Goal: Transaction & Acquisition: Purchase product/service

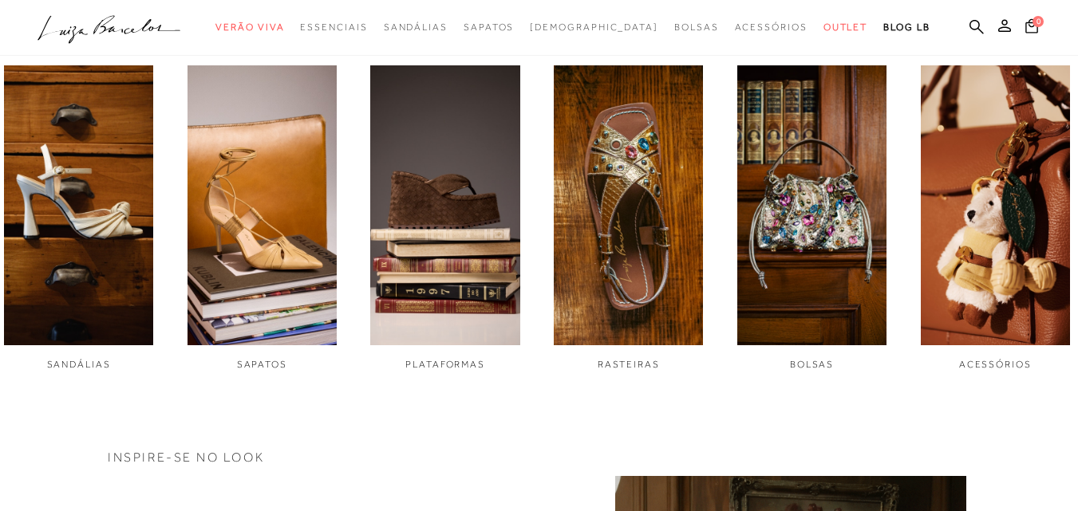
scroll to position [558, 0]
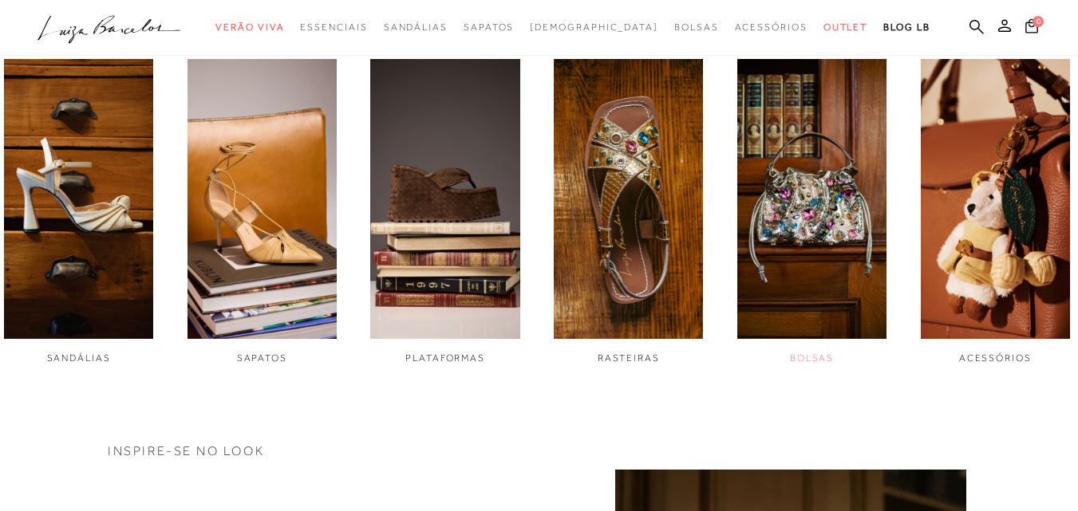
click at [795, 279] on img "5 / 6" at bounding box center [811, 199] width 149 height 280
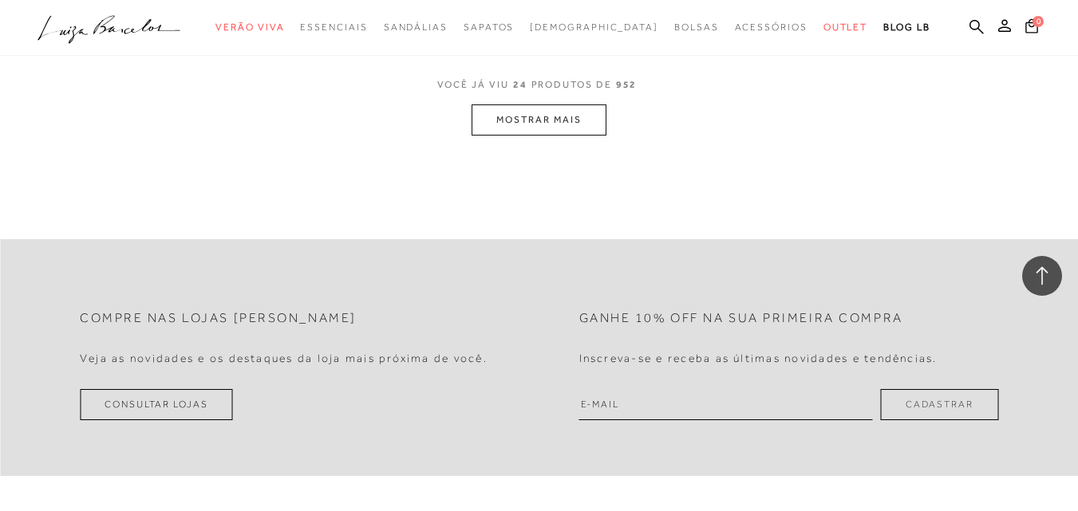
scroll to position [3031, 0]
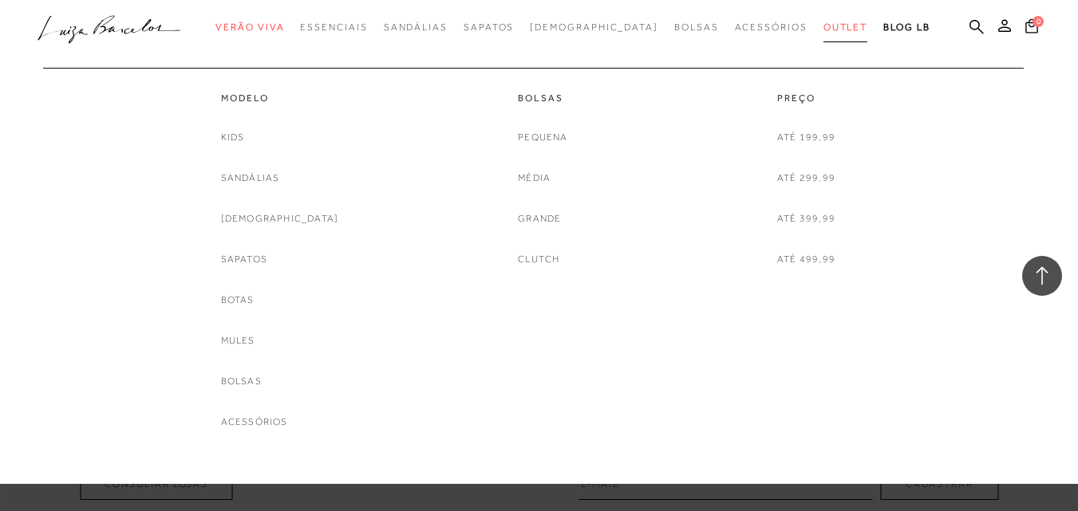
click at [823, 32] on span "Outlet" at bounding box center [845, 27] width 45 height 11
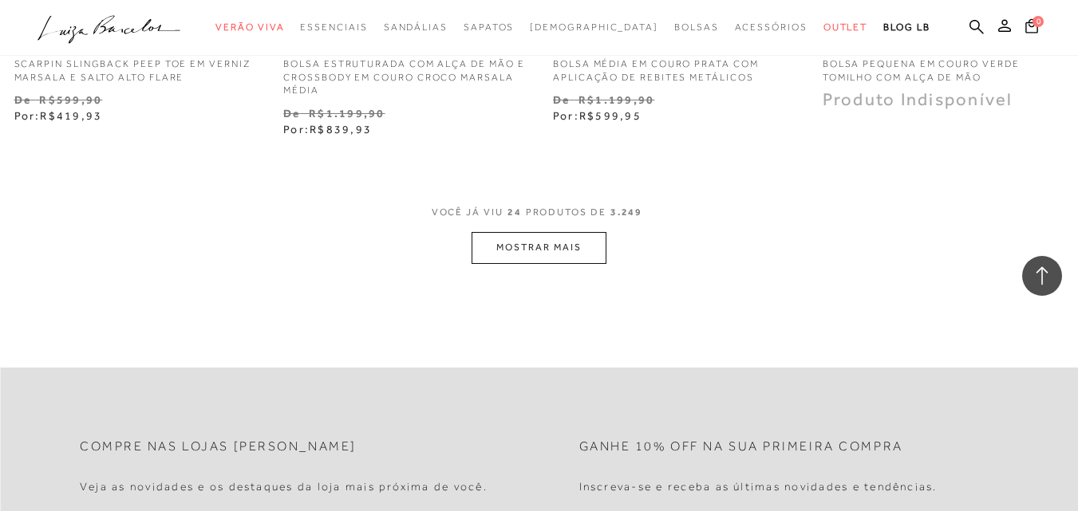
scroll to position [3111, 0]
click at [523, 239] on button "MOSTRAR MAIS" at bounding box center [538, 246] width 134 height 31
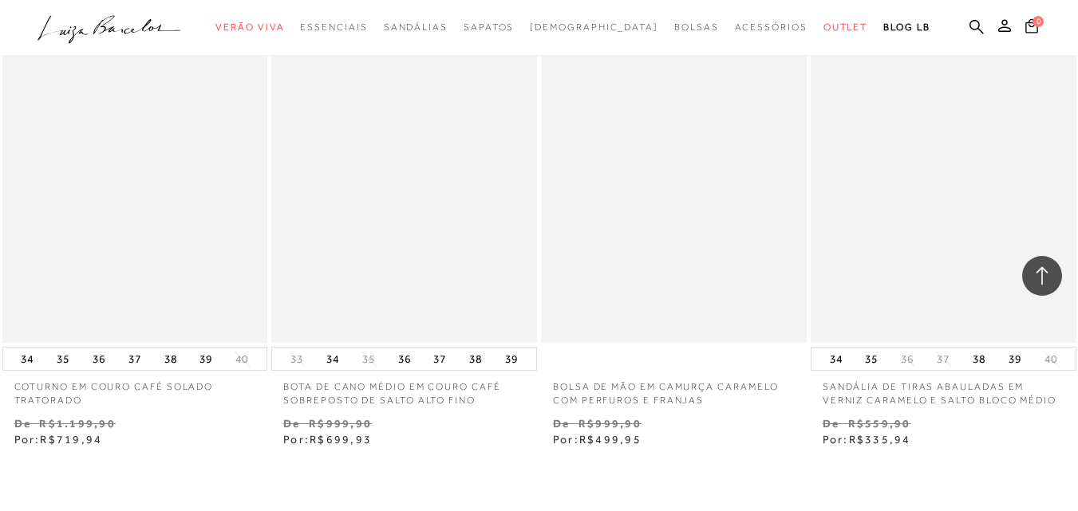
scroll to position [6063, 0]
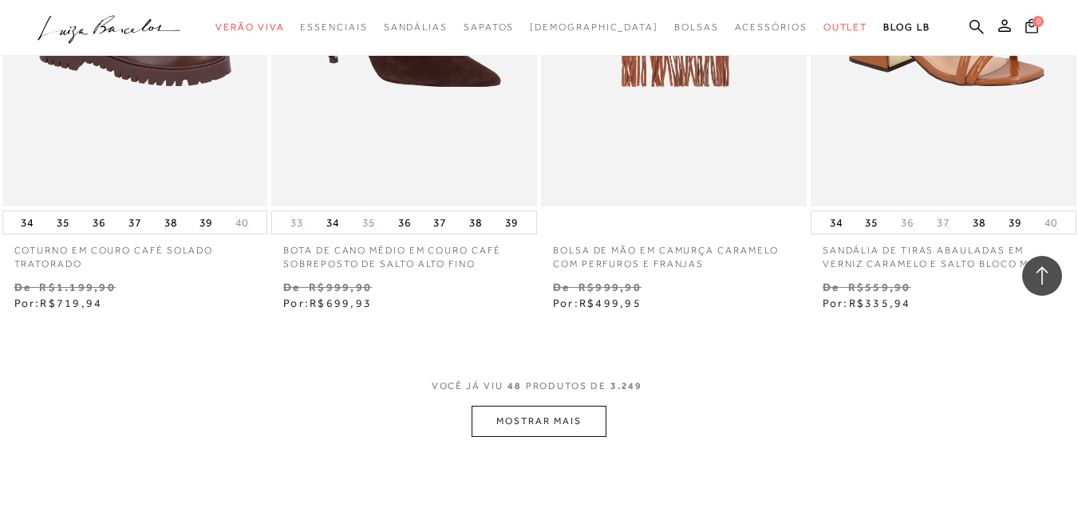
click at [487, 406] on button "MOSTRAR MAIS" at bounding box center [538, 421] width 134 height 31
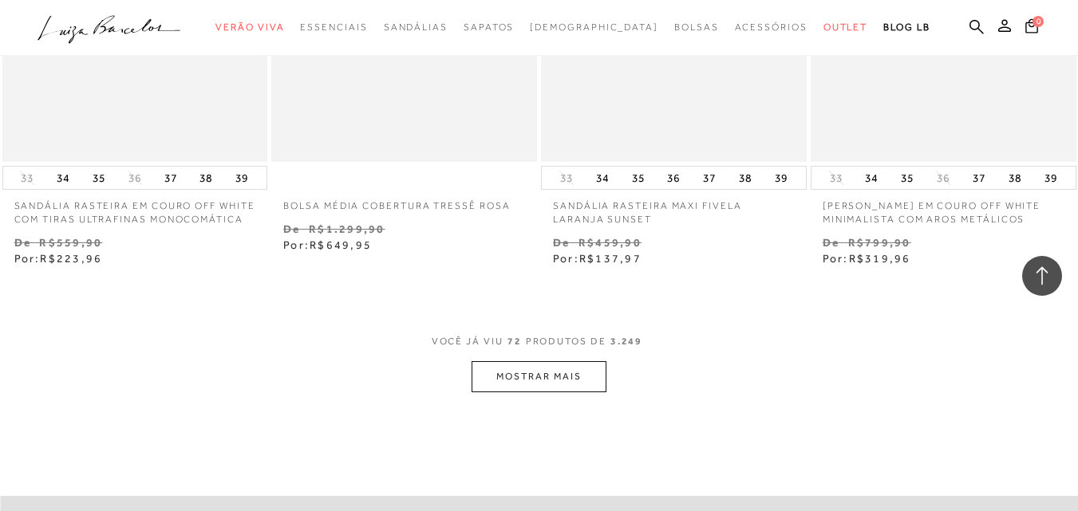
scroll to position [9253, 0]
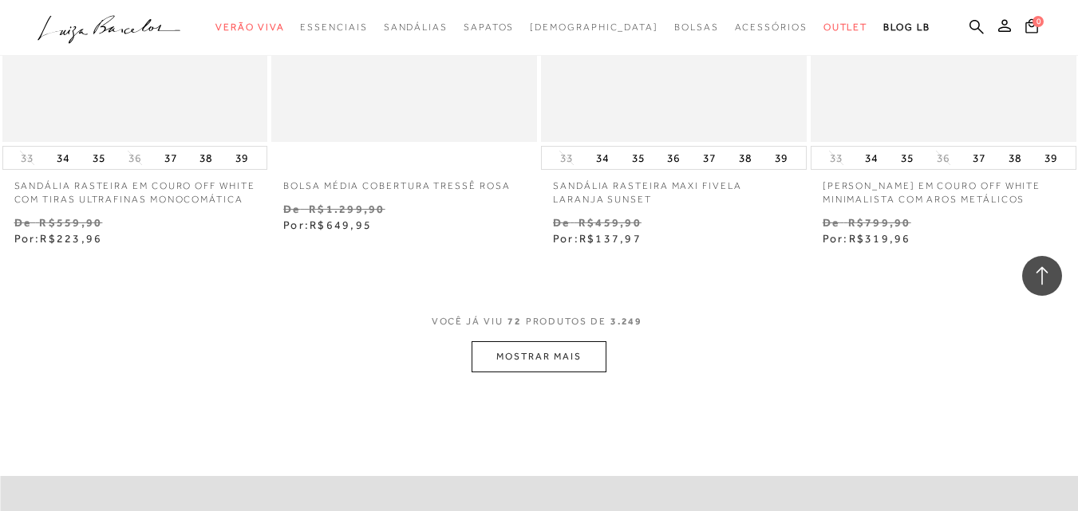
click at [530, 353] on button "MOSTRAR MAIS" at bounding box center [538, 356] width 134 height 31
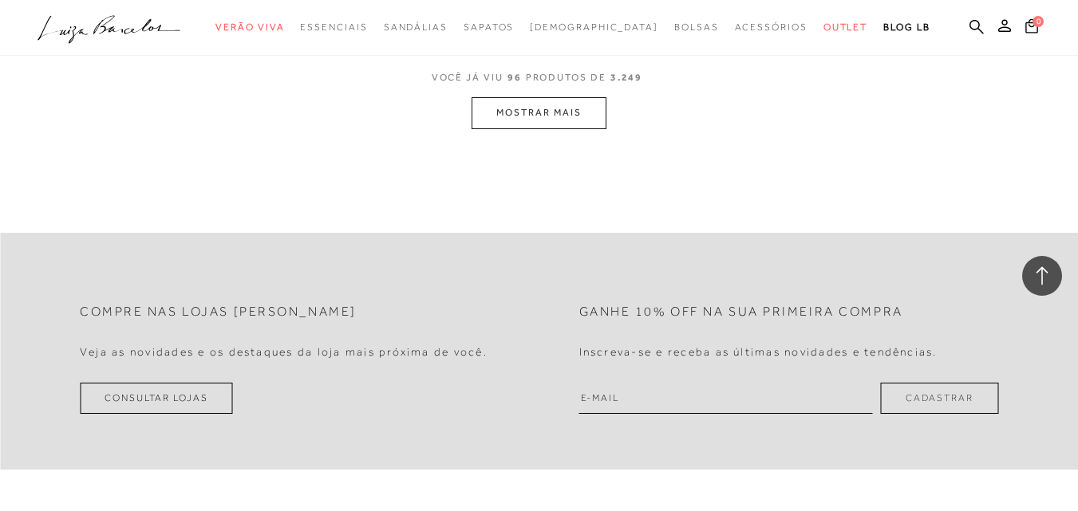
scroll to position [12684, 0]
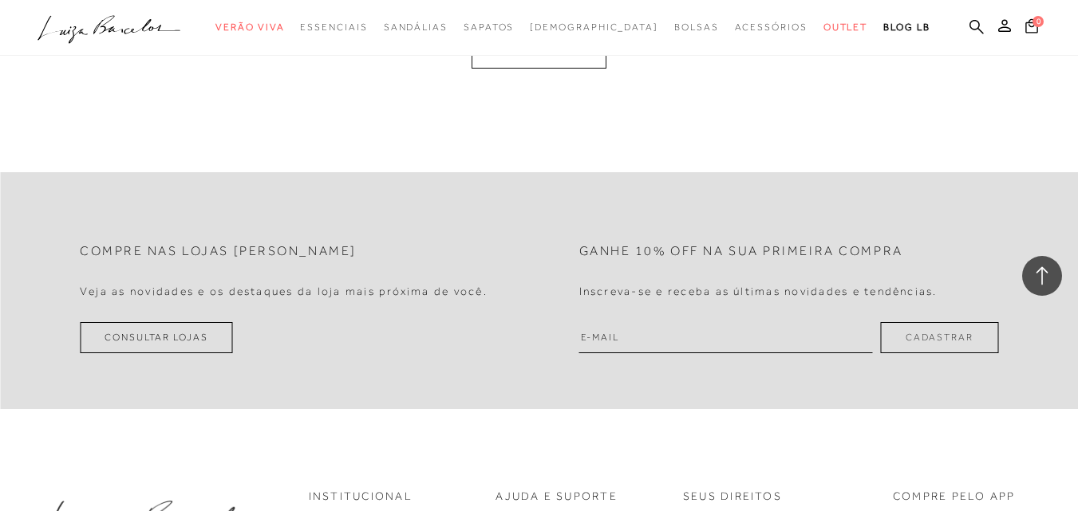
click at [567, 64] on button "MOSTRAR MAIS" at bounding box center [538, 52] width 134 height 31
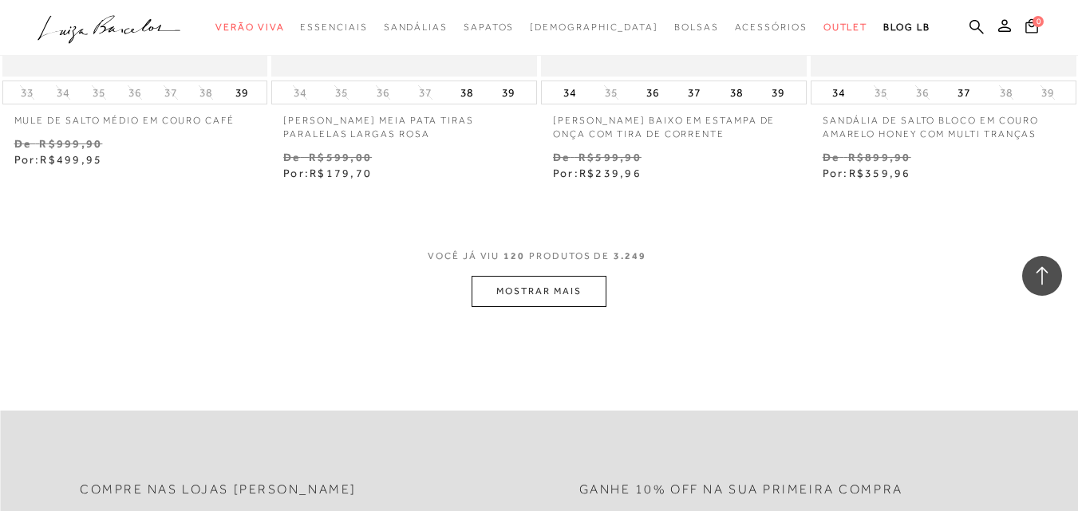
scroll to position [15590, 0]
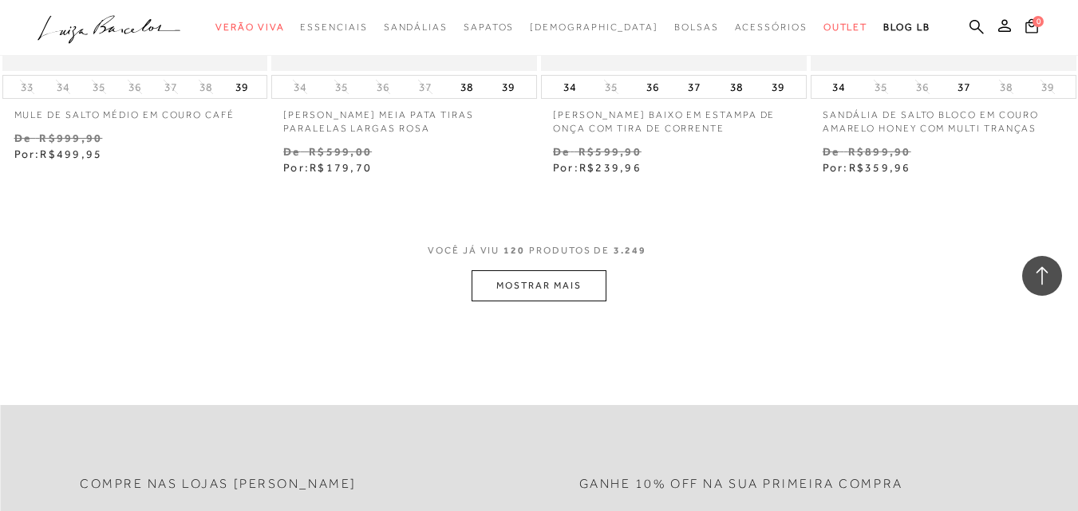
click at [566, 282] on button "MOSTRAR MAIS" at bounding box center [538, 285] width 134 height 31
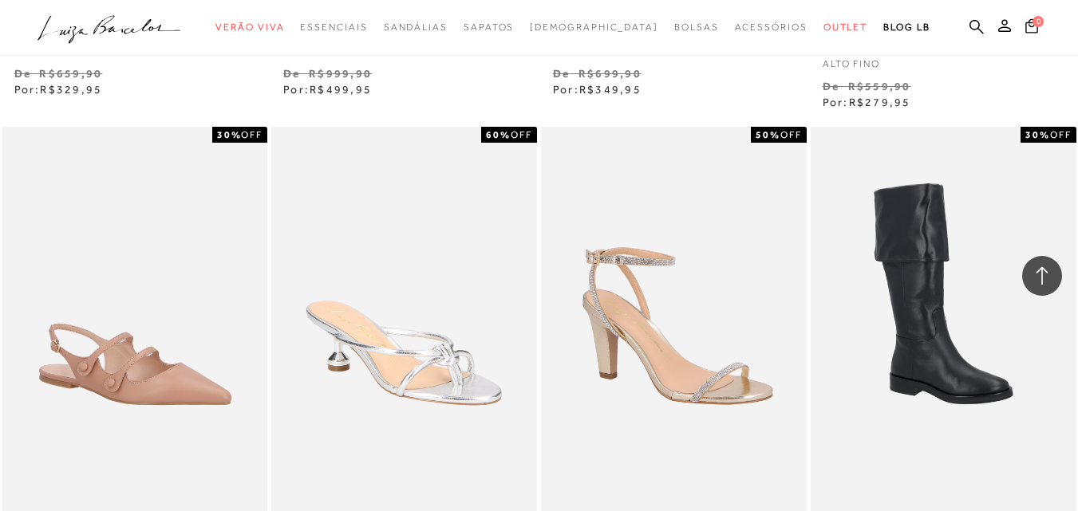
scroll to position [18621, 0]
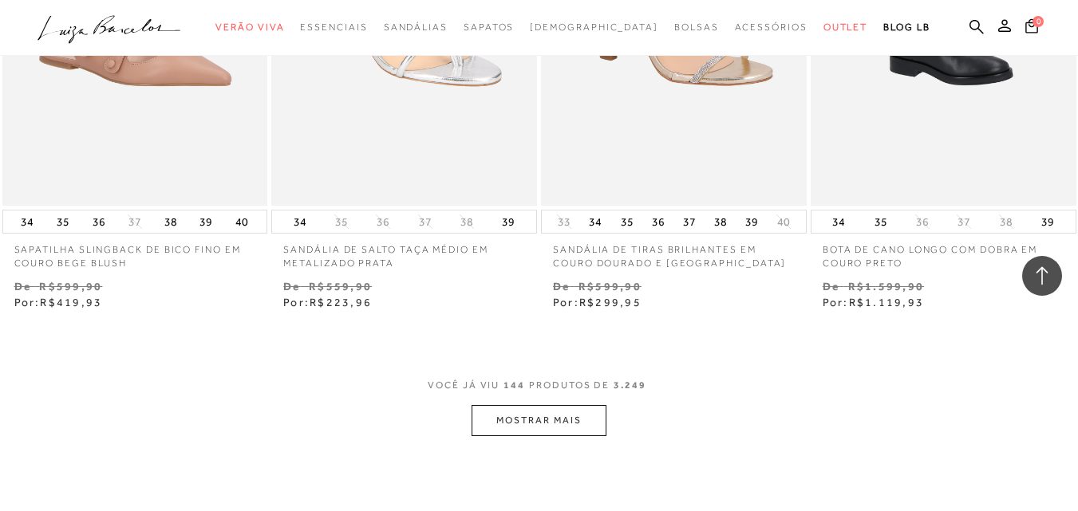
click at [573, 405] on button "MOSTRAR MAIS" at bounding box center [538, 420] width 134 height 31
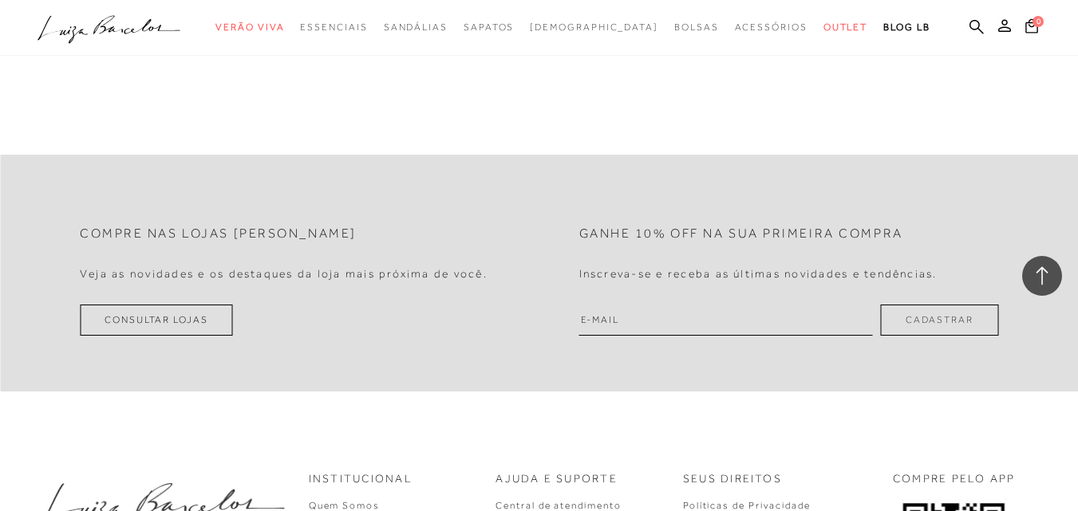
scroll to position [22131, 0]
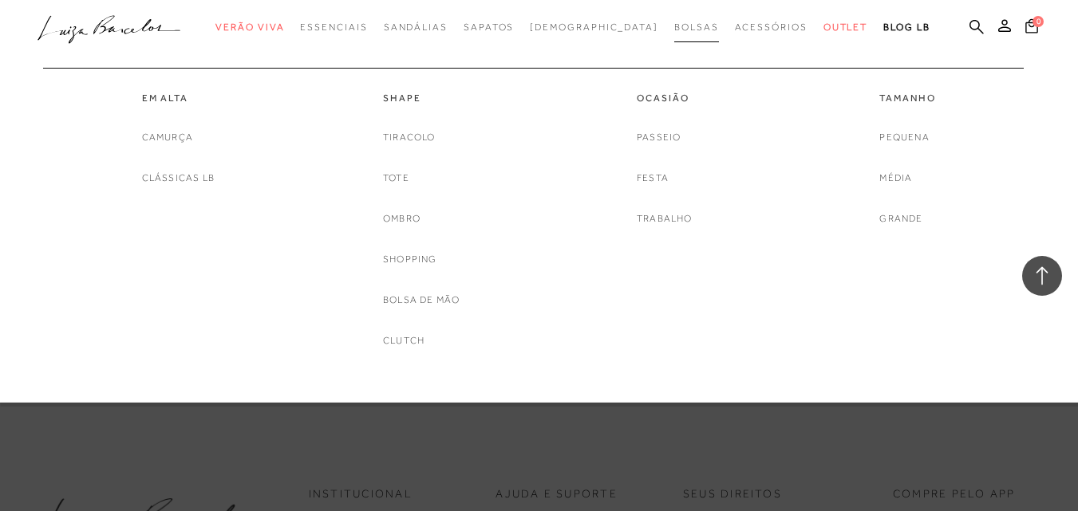
click at [674, 31] on span "Bolsas" at bounding box center [696, 27] width 45 height 11
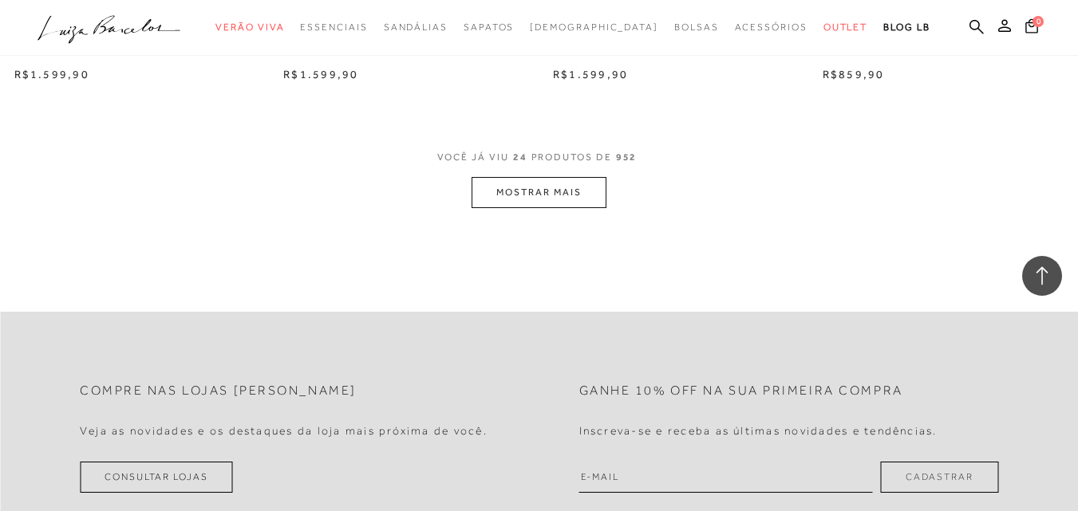
scroll to position [3031, 0]
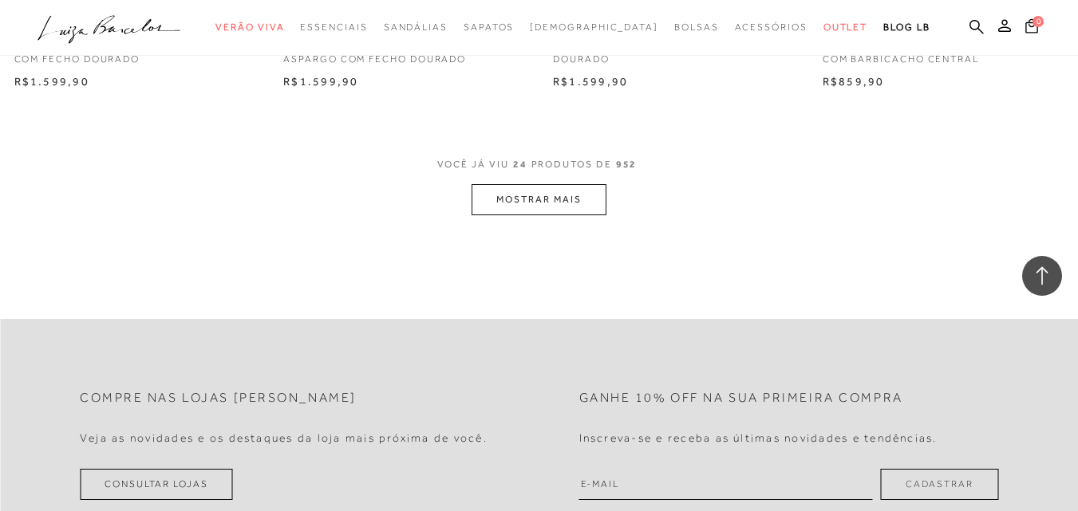
click at [526, 206] on button "MOSTRAR MAIS" at bounding box center [538, 199] width 134 height 31
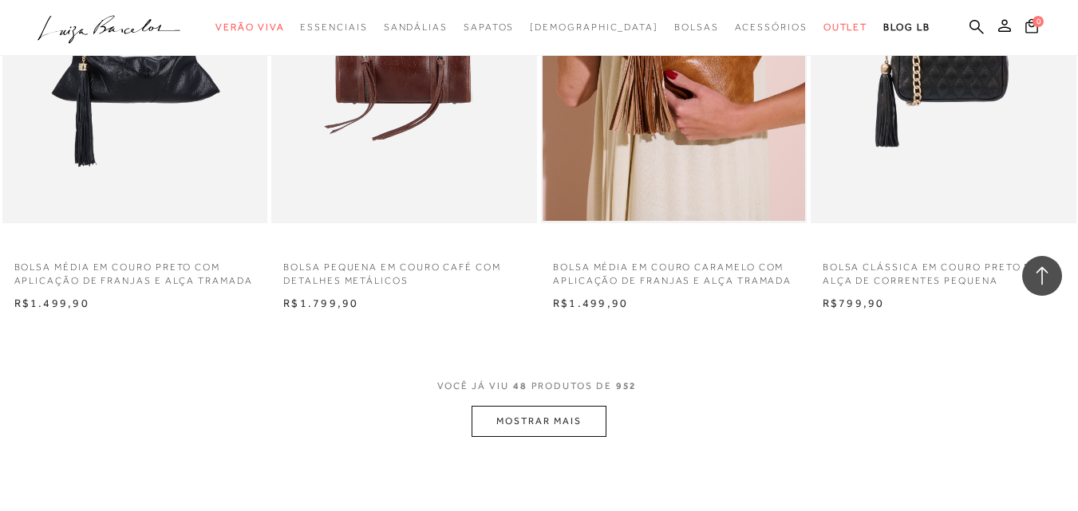
scroll to position [5823, 0]
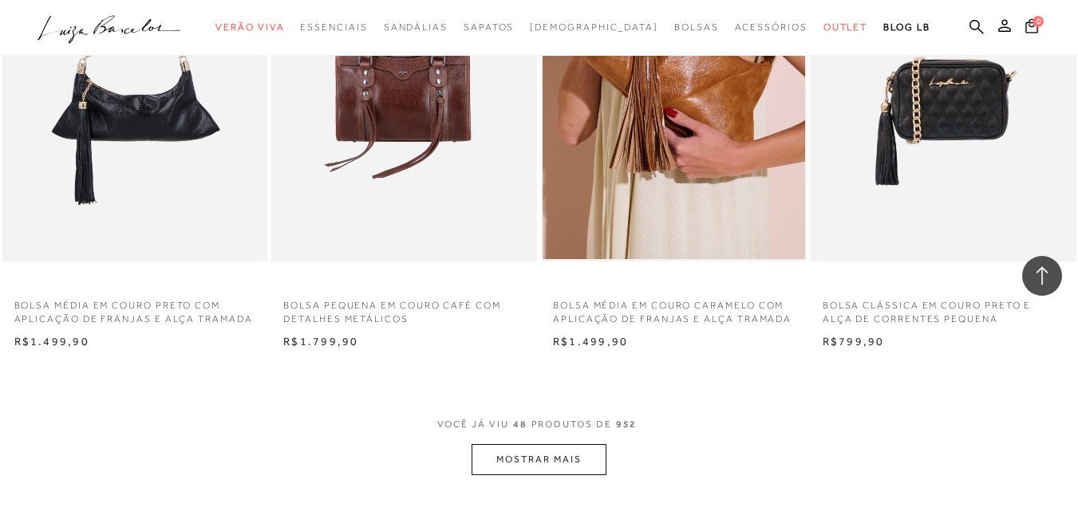
click at [530, 470] on button "MOSTRAR MAIS" at bounding box center [538, 459] width 134 height 31
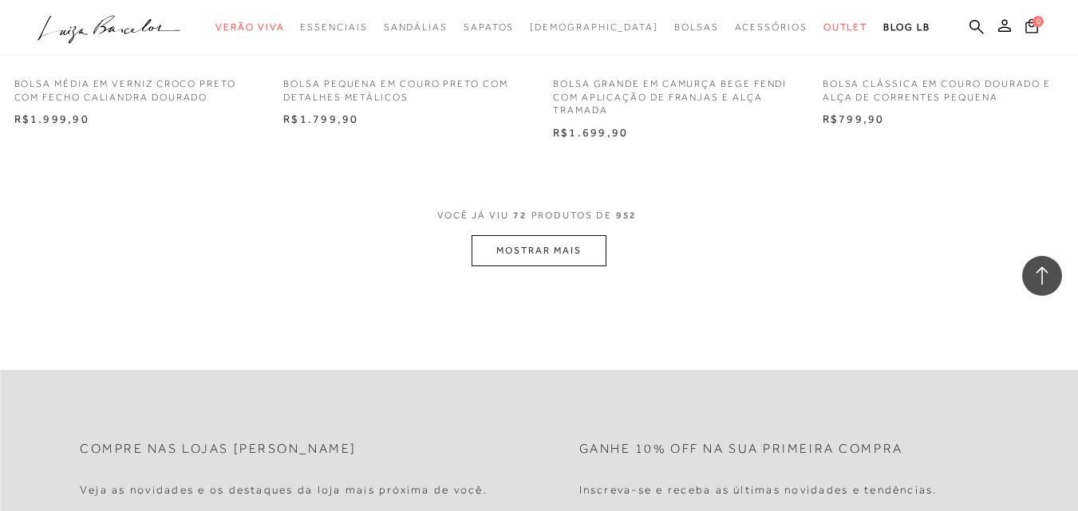
scroll to position [9094, 0]
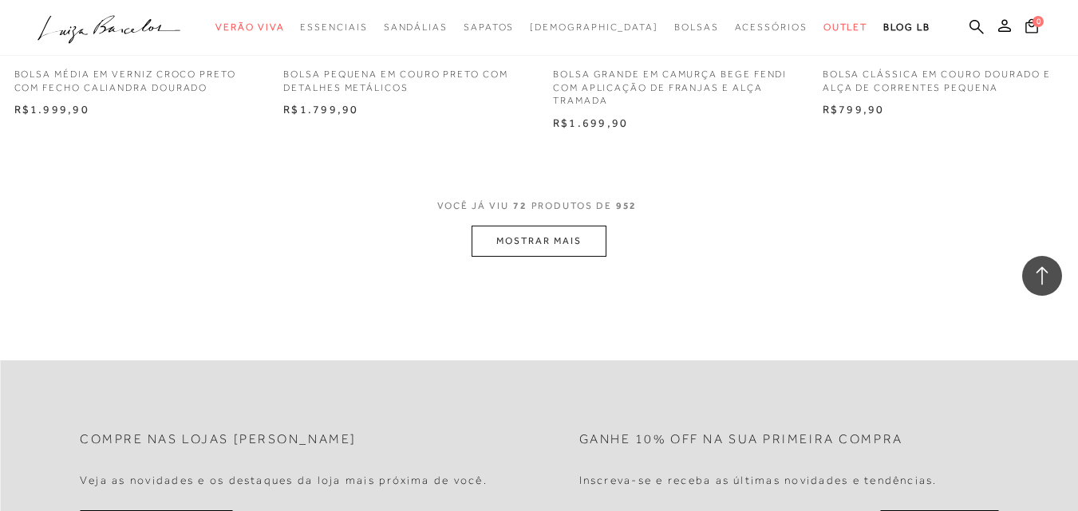
click at [495, 252] on button "MOSTRAR MAIS" at bounding box center [538, 241] width 134 height 31
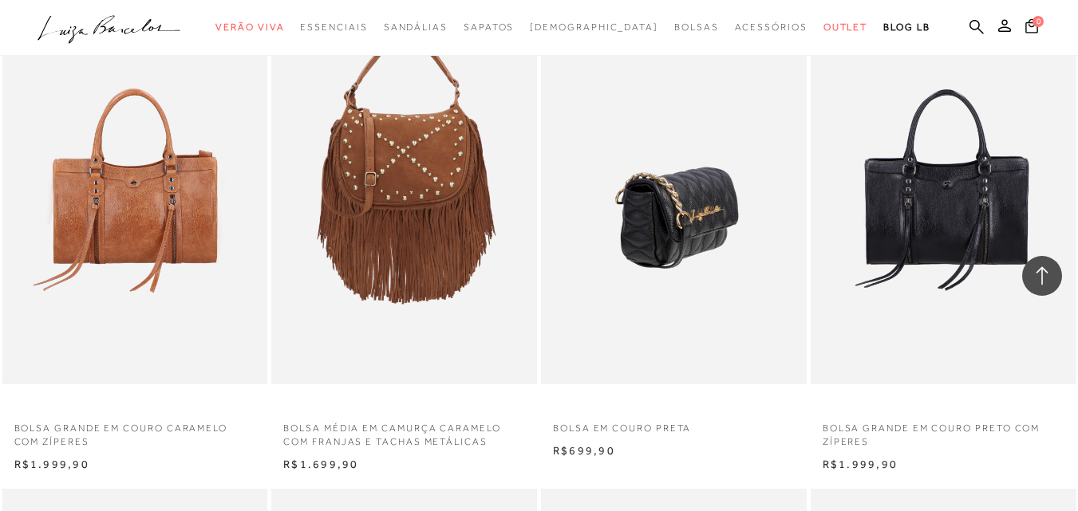
scroll to position [10290, 0]
